Goal: Answer question/provide support: Share knowledge or assist other users

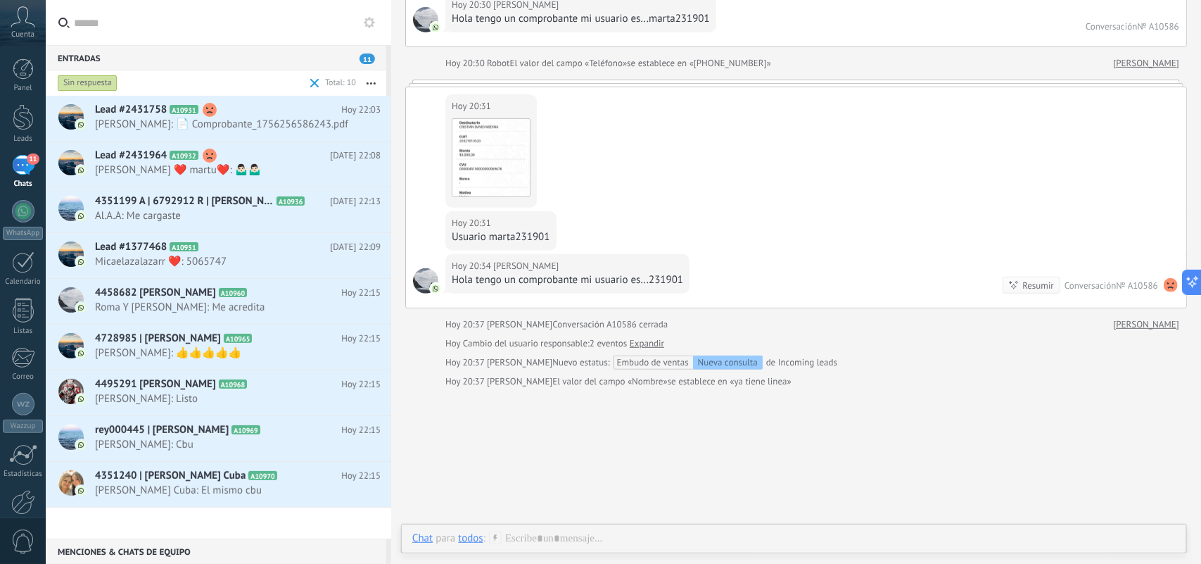
click at [129, 27] on input "text" at bounding box center [227, 22] width 306 height 45
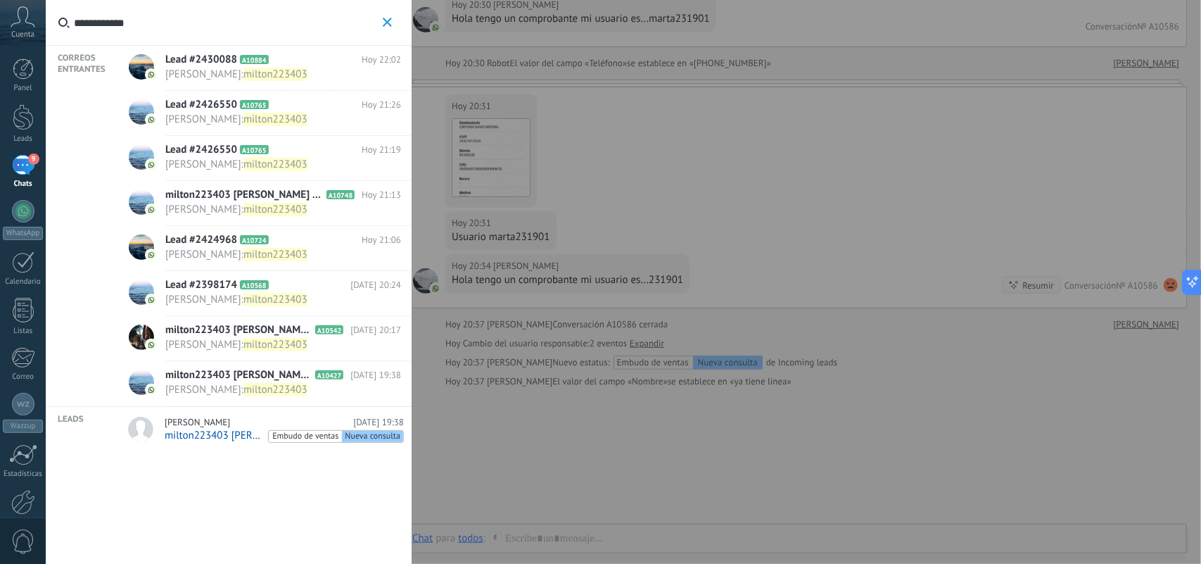
type input "**********"
click at [276, 74] on span "[PERSON_NAME] : milton223403" at bounding box center [269, 74] width 209 height 13
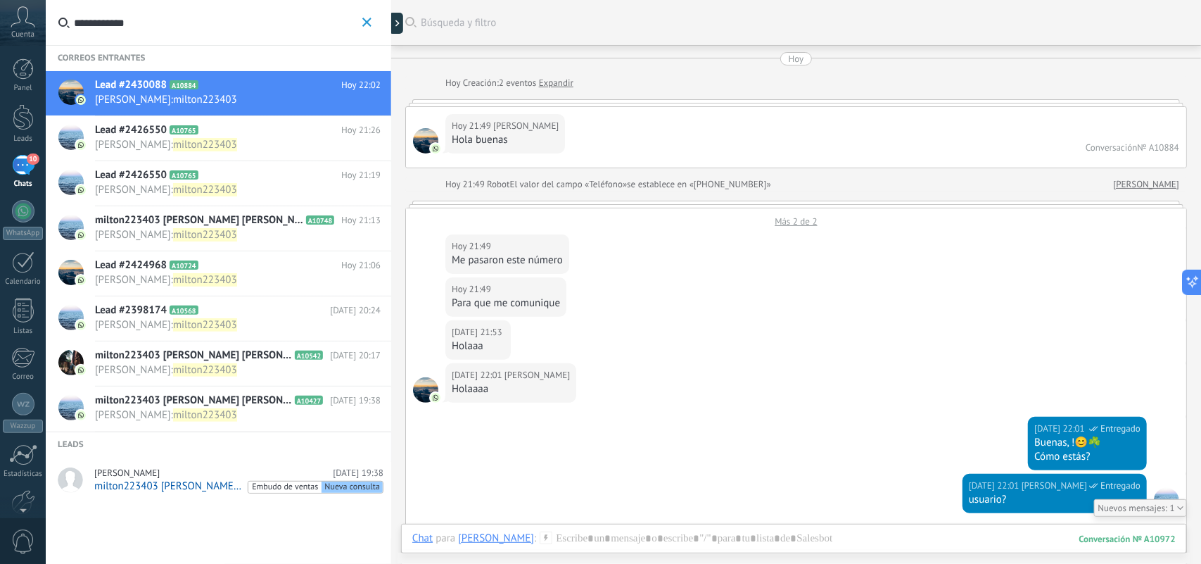
click at [229, 145] on span "[PERSON_NAME] : milton223403" at bounding box center [224, 144] width 259 height 13
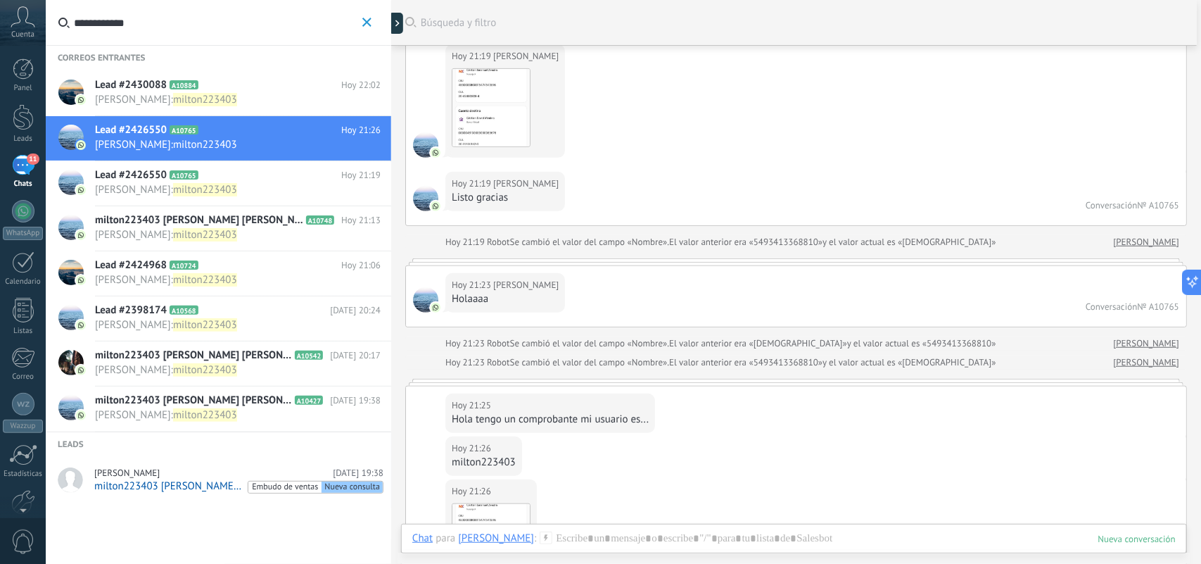
scroll to position [82, 0]
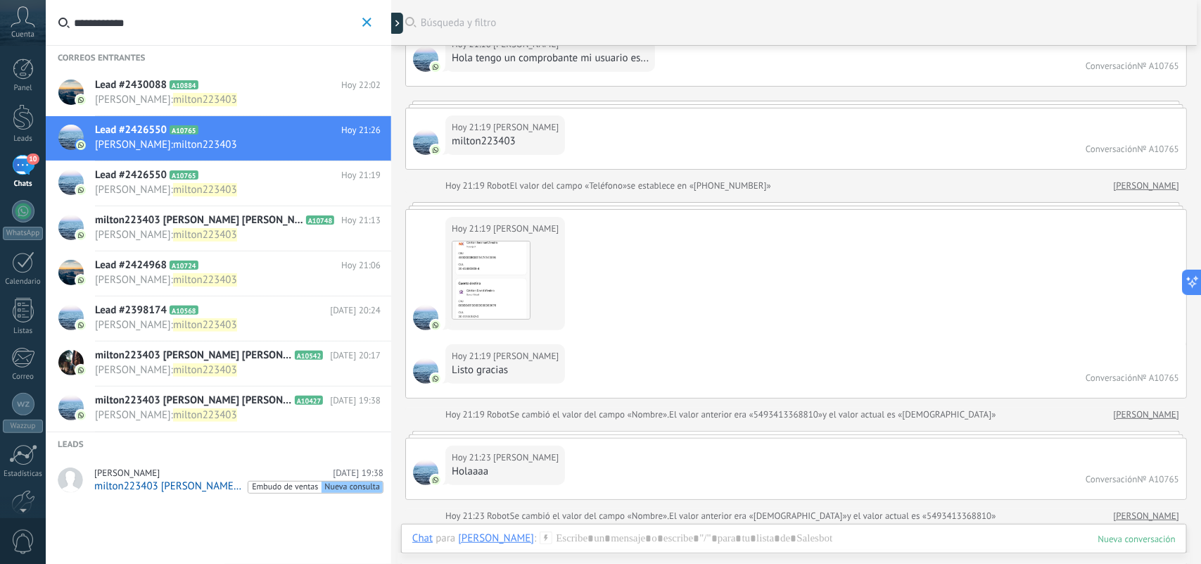
click at [220, 177] on h2 "Lead #2426550 A10765" at bounding box center [218, 175] width 246 height 14
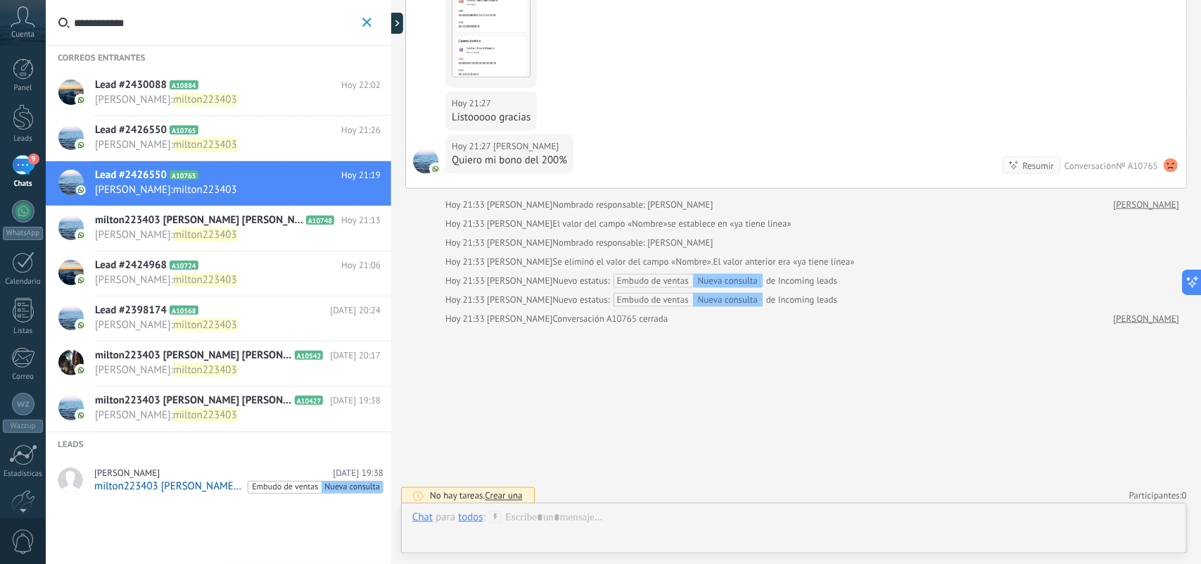
scroll to position [740, 0]
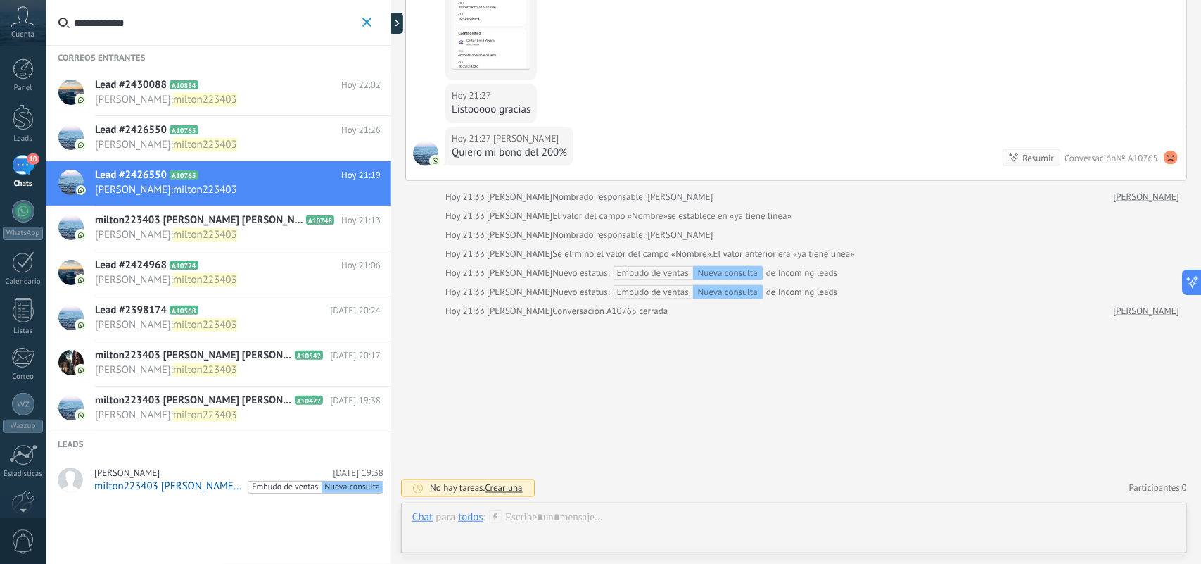
click at [253, 231] on span "[PERSON_NAME] : milton223403" at bounding box center [224, 234] width 259 height 13
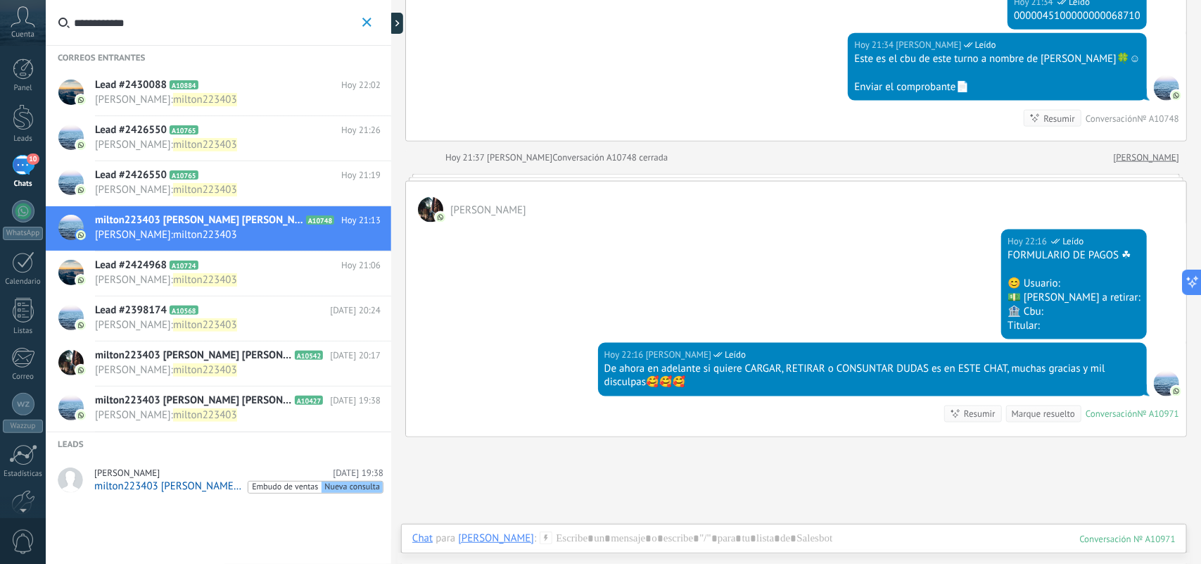
scroll to position [3347, 0]
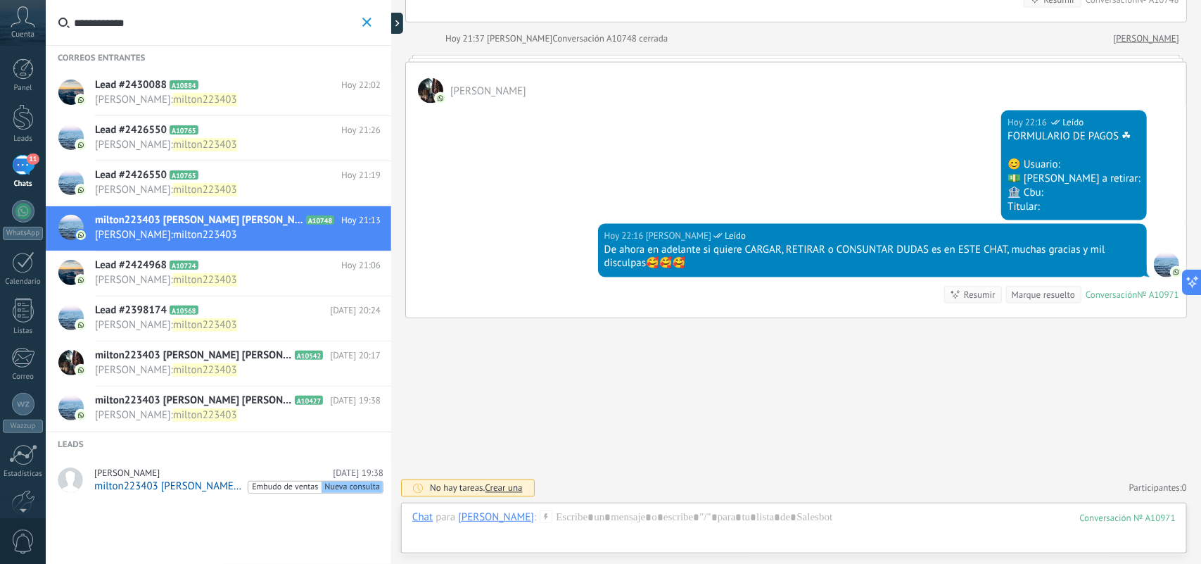
click at [261, 275] on span "[PERSON_NAME] : milton223403" at bounding box center [224, 279] width 259 height 13
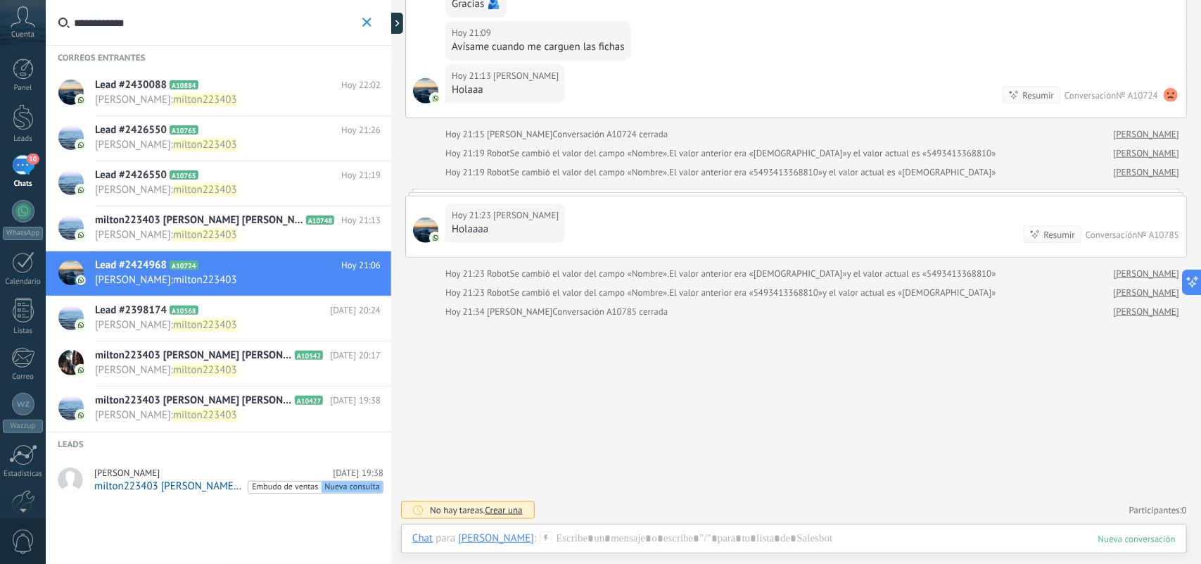
scroll to position [443, 0]
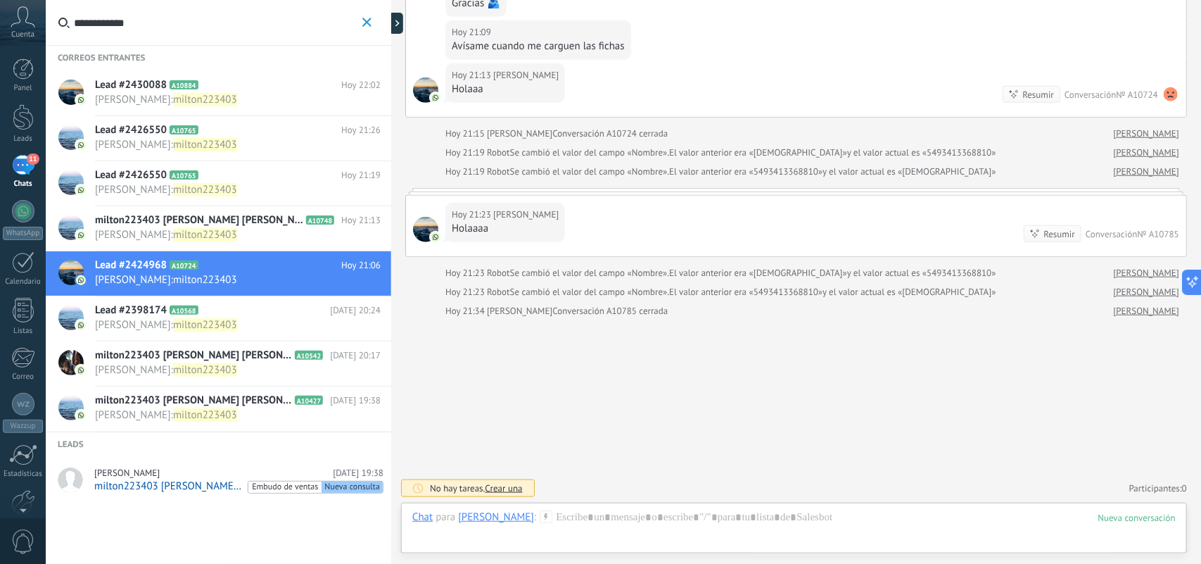
click at [255, 228] on span "[PERSON_NAME] : milton223403" at bounding box center [224, 234] width 259 height 13
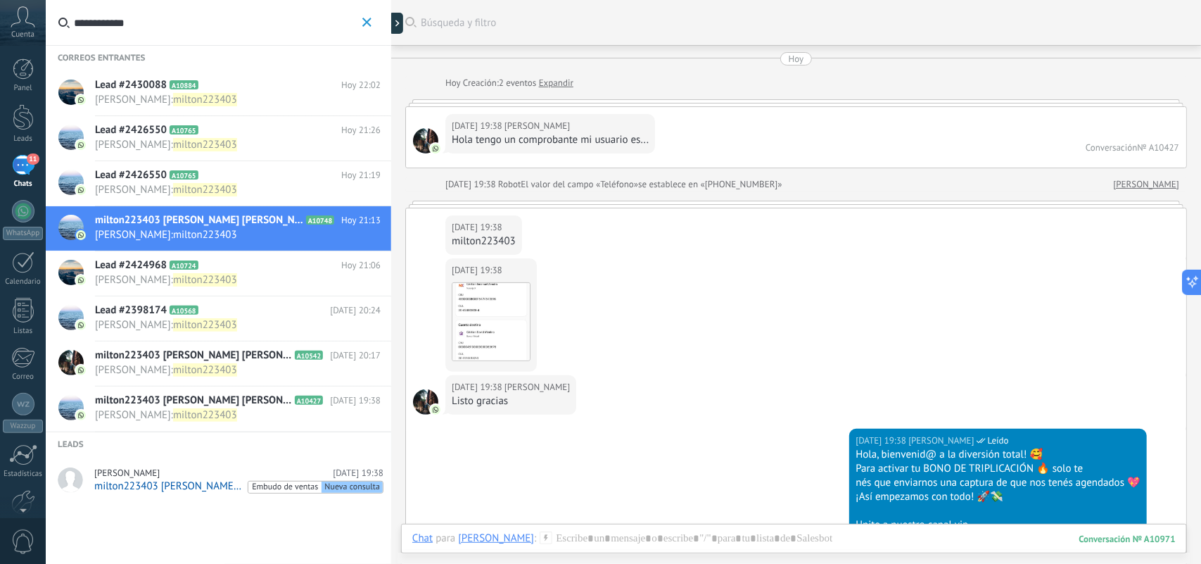
scroll to position [2007, 0]
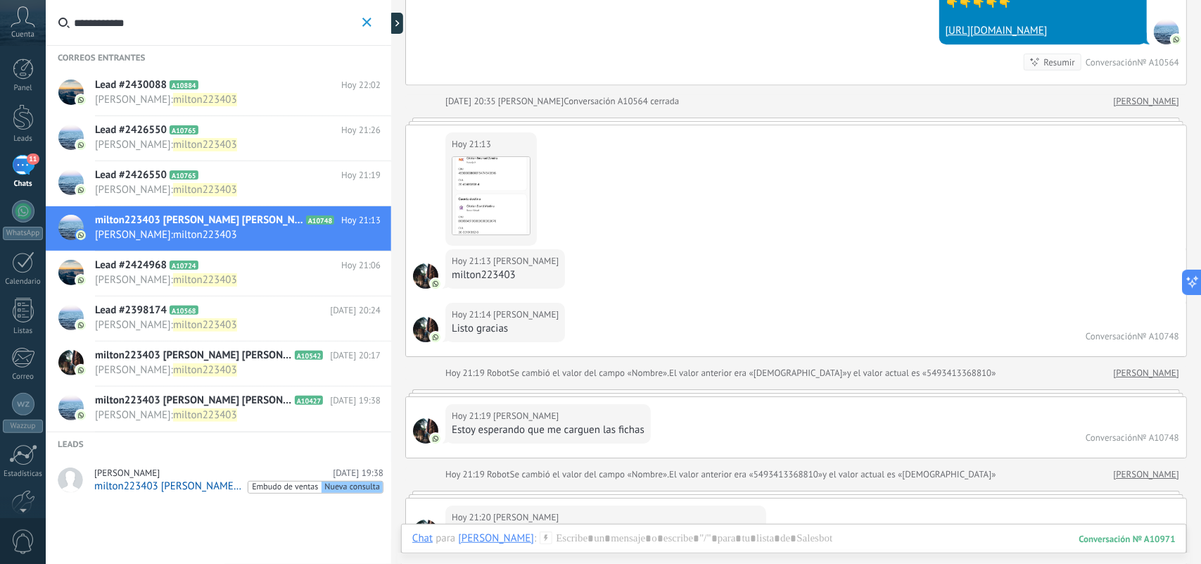
click at [284, 191] on span "[PERSON_NAME] : milton223403" at bounding box center [224, 189] width 259 height 13
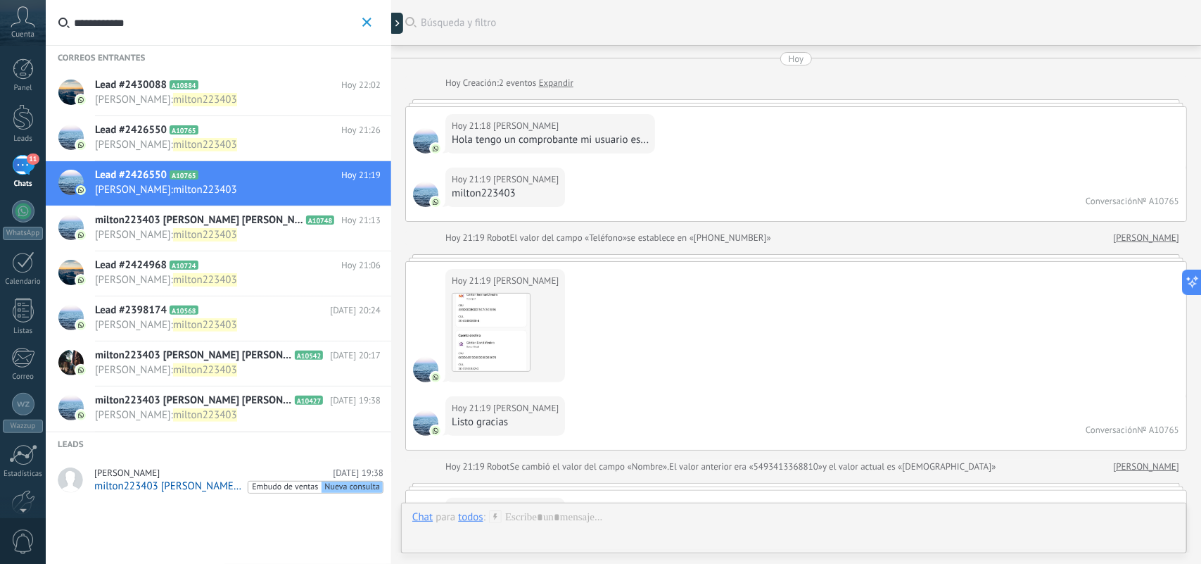
click at [276, 146] on span "[PERSON_NAME] : milton223403" at bounding box center [224, 144] width 259 height 13
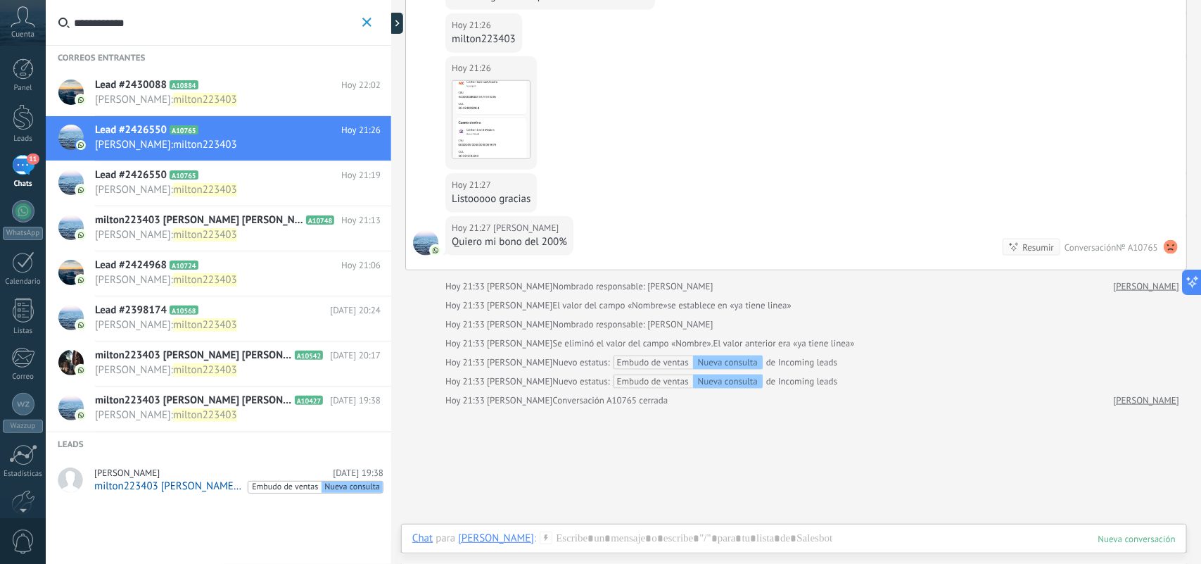
scroll to position [771, 0]
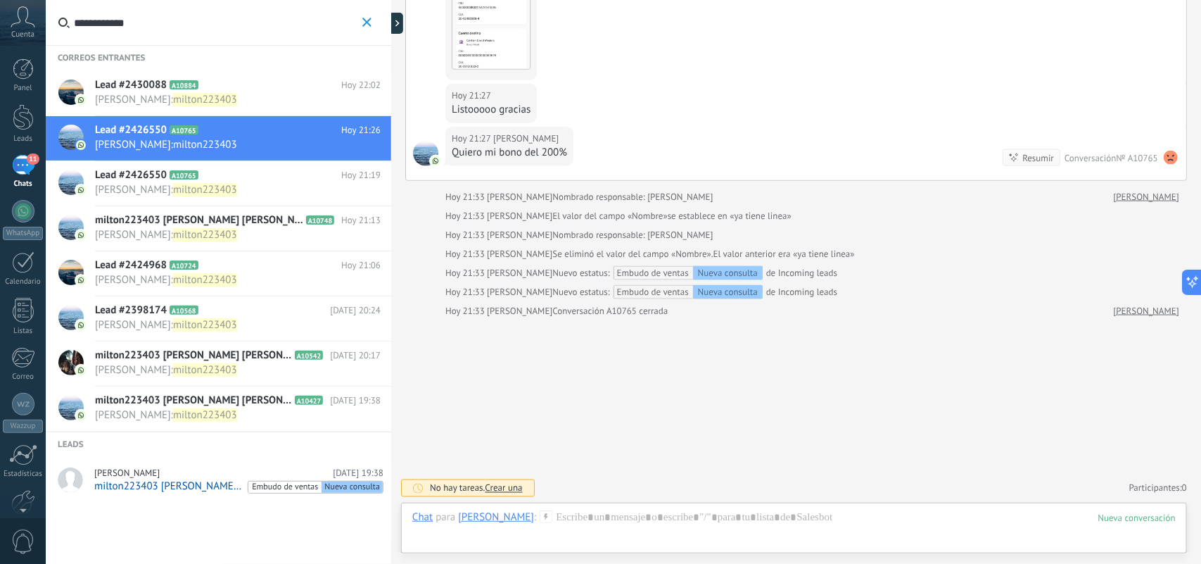
click at [190, 106] on div "Lead #2430088 A10884 [DATE] 22:02 [PERSON_NAME] : milton223403" at bounding box center [243, 93] width 296 height 44
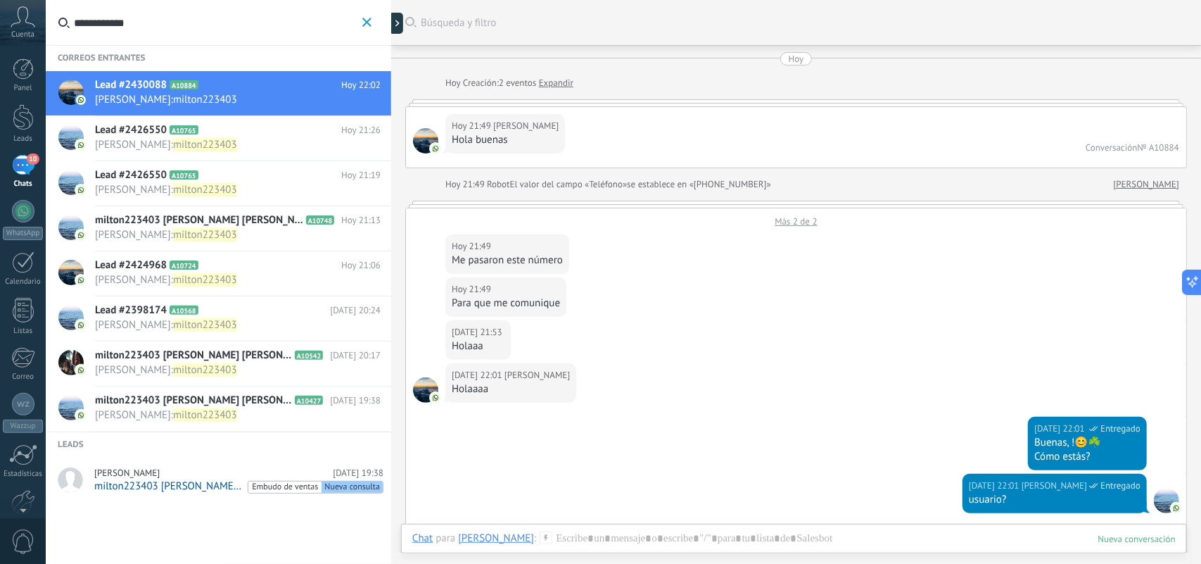
click at [799, 218] on div "Más 2 de 2" at bounding box center [796, 217] width 780 height 19
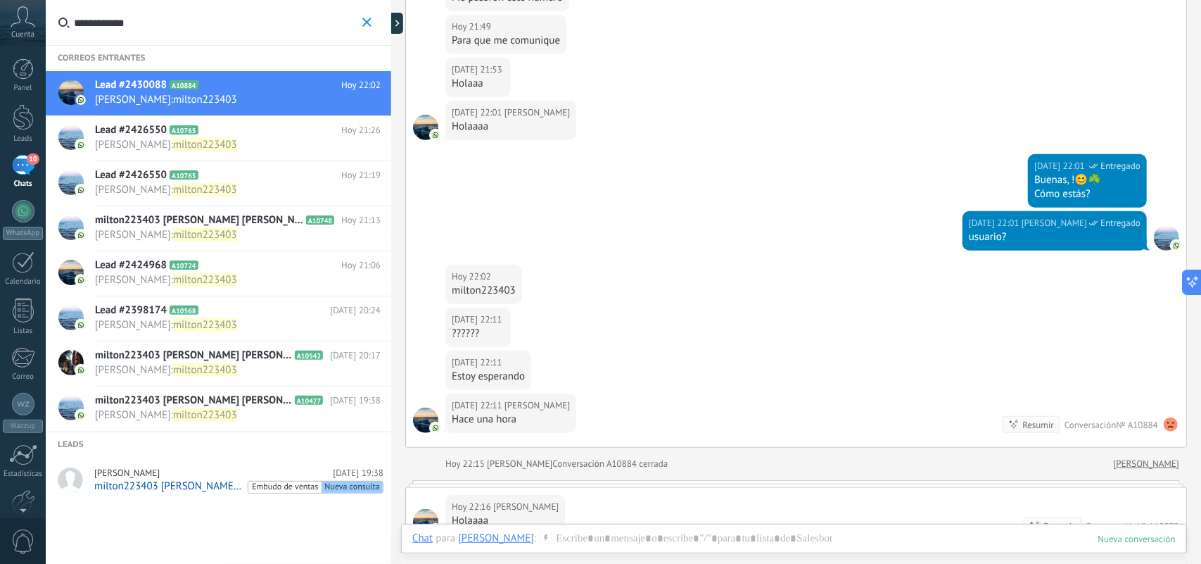
scroll to position [352, 0]
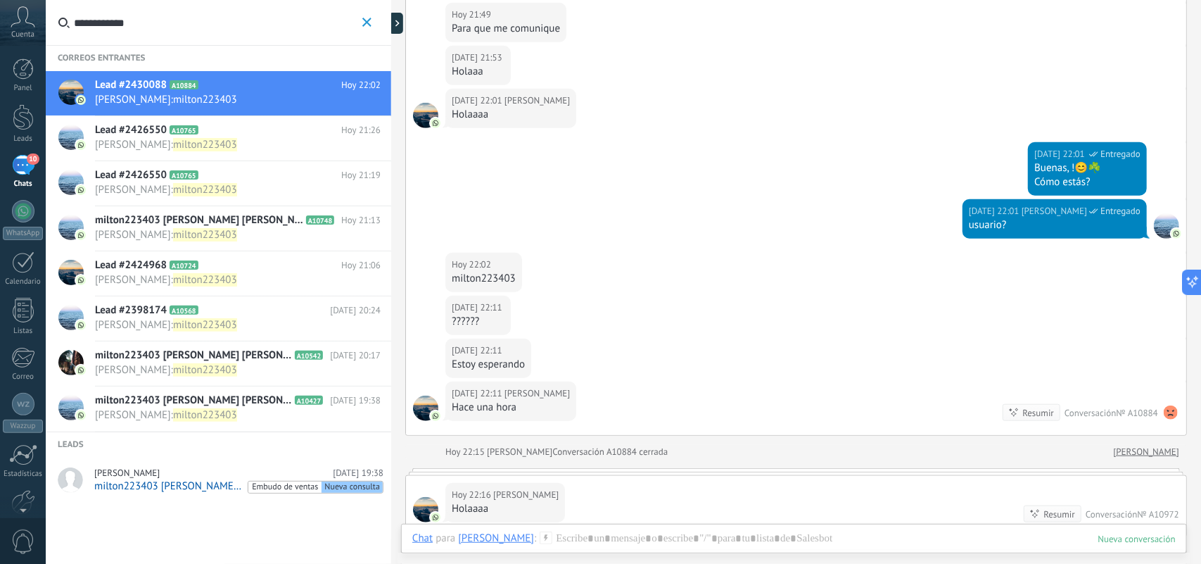
click at [565, 86] on div "[DATE] 21:53 [PERSON_NAME]" at bounding box center [796, 67] width 780 height 43
click at [278, 148] on span "[PERSON_NAME] : milton223403" at bounding box center [224, 144] width 259 height 13
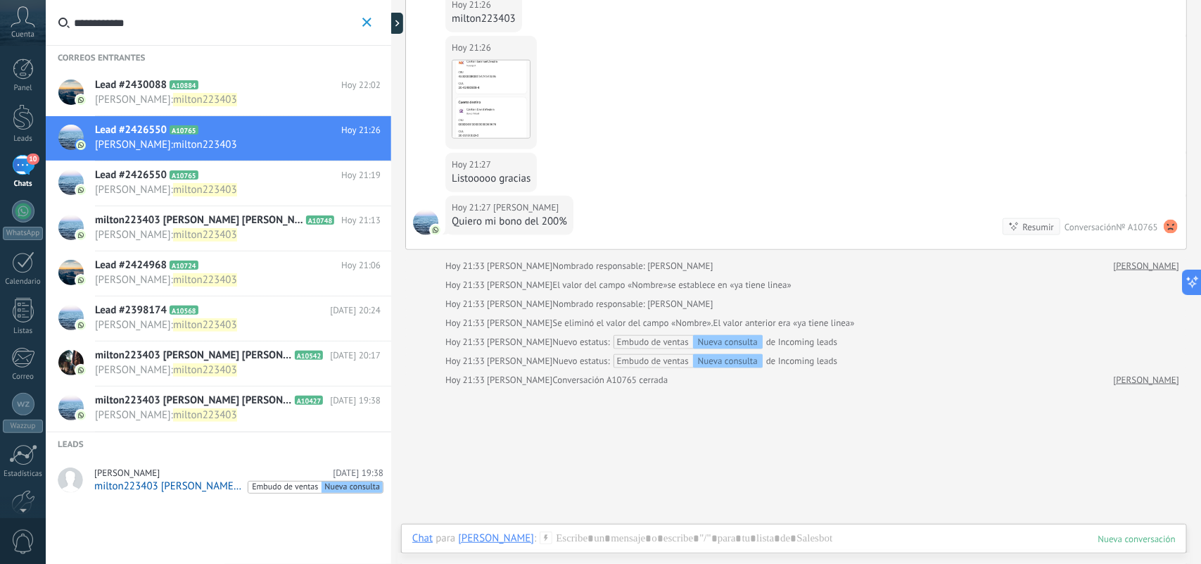
scroll to position [771, 0]
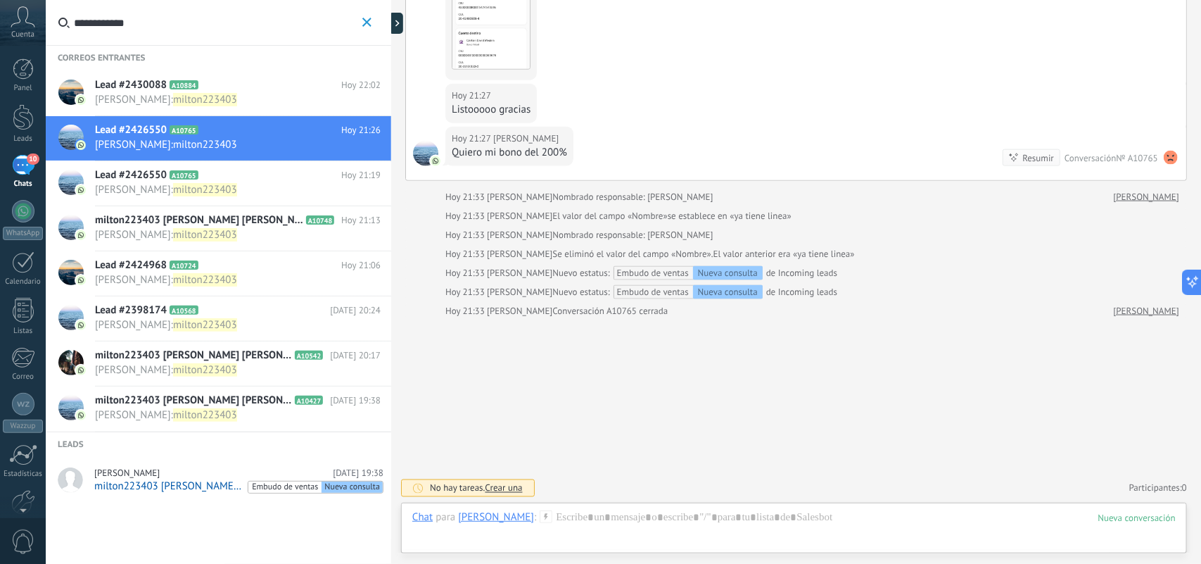
click at [267, 180] on h2 "Lead #2426550 A10765" at bounding box center [218, 175] width 246 height 14
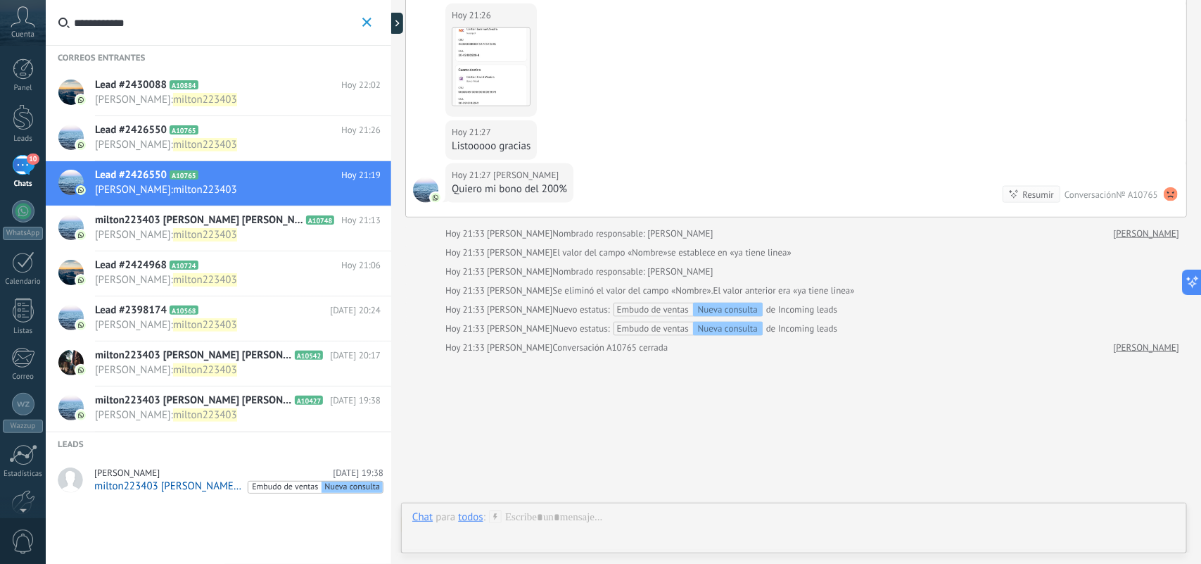
scroll to position [740, 0]
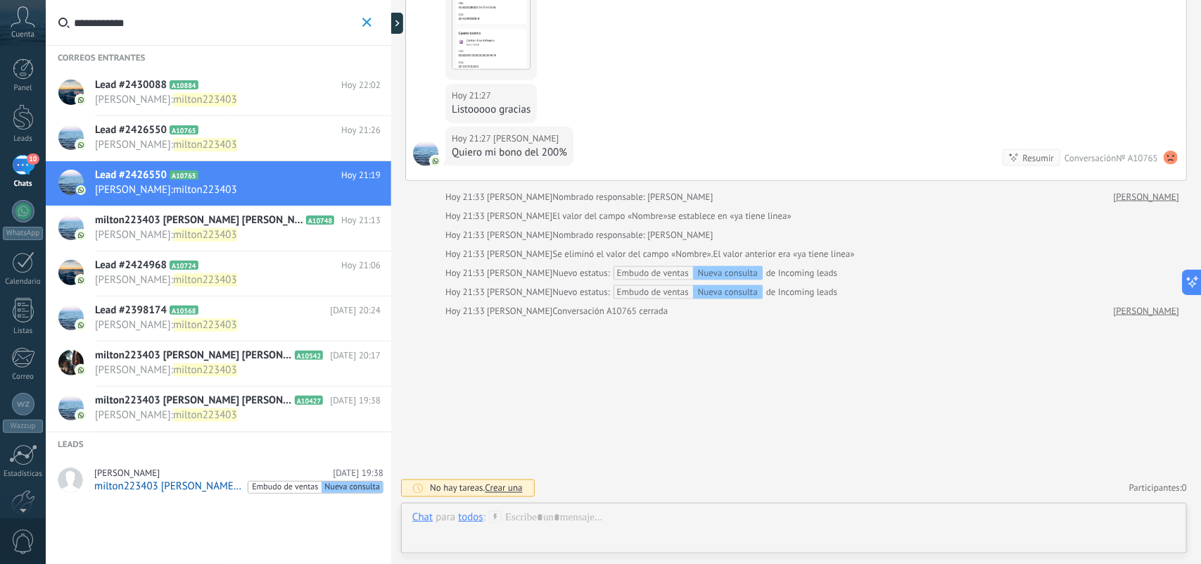
click at [280, 227] on h2 "milton223403 [PERSON_NAME] [PERSON_NAME] A10748" at bounding box center [218, 220] width 246 height 14
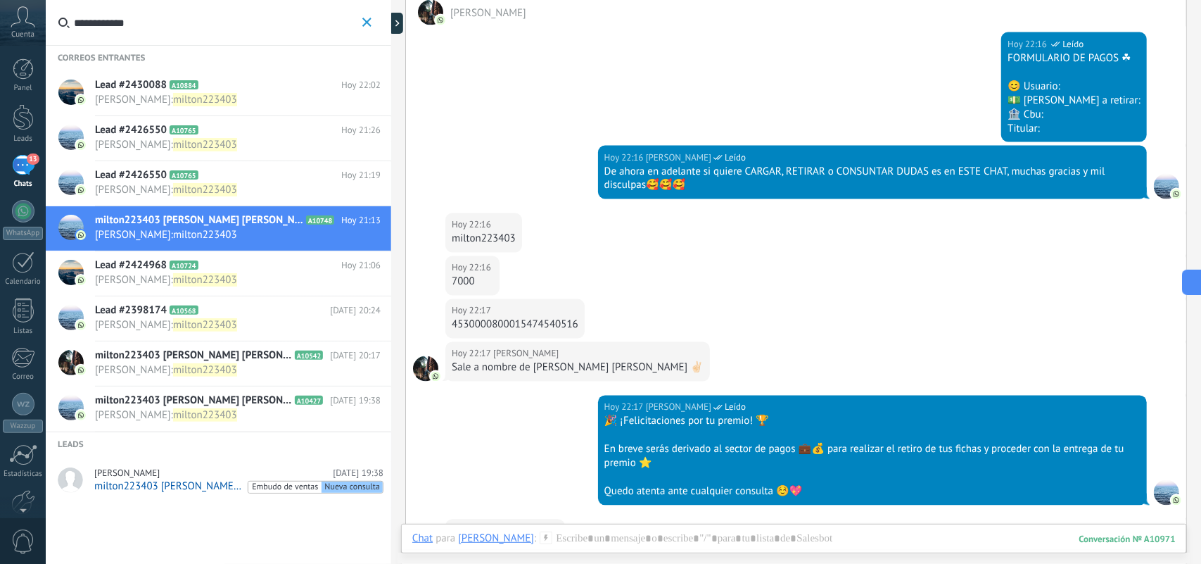
scroll to position [3600, 0]
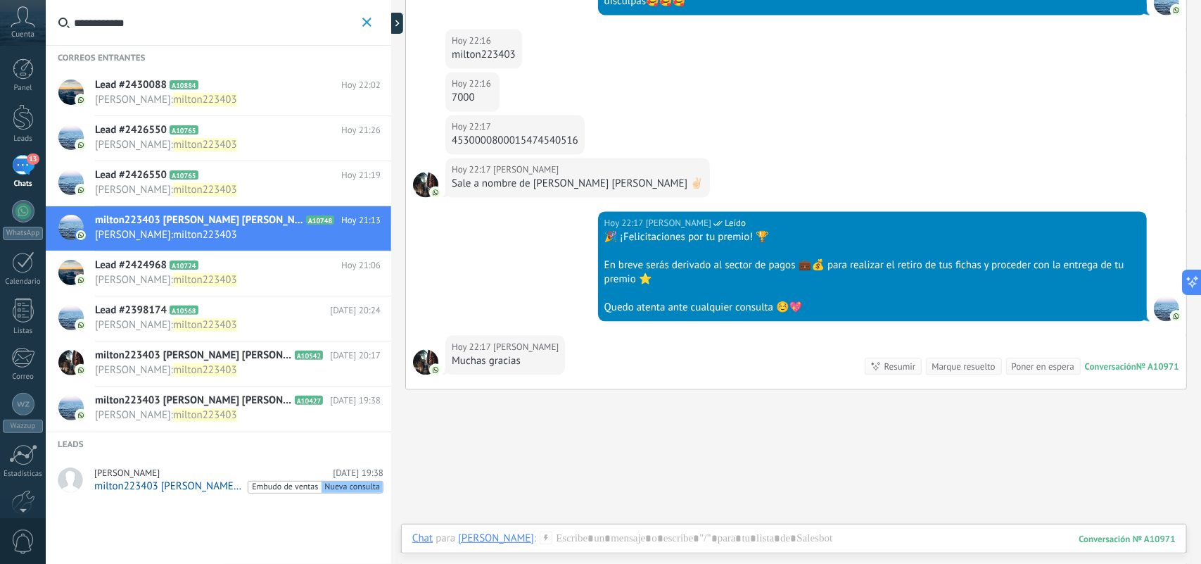
click at [370, 20] on icon "button" at bounding box center [366, 22] width 9 height 9
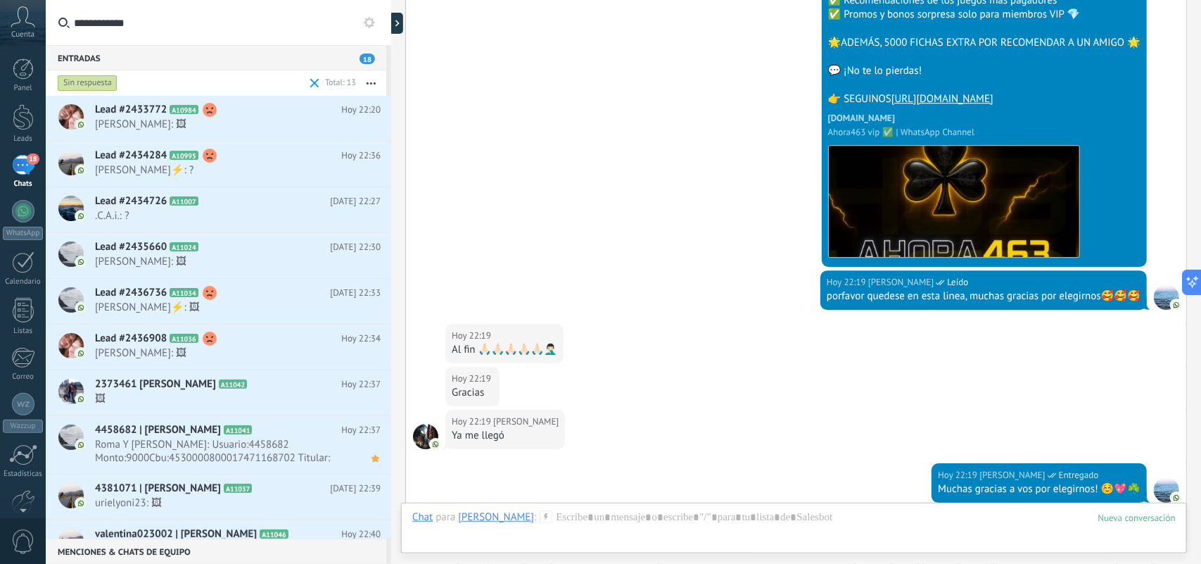
scroll to position [4469, 0]
